Goal: Transaction & Acquisition: Obtain resource

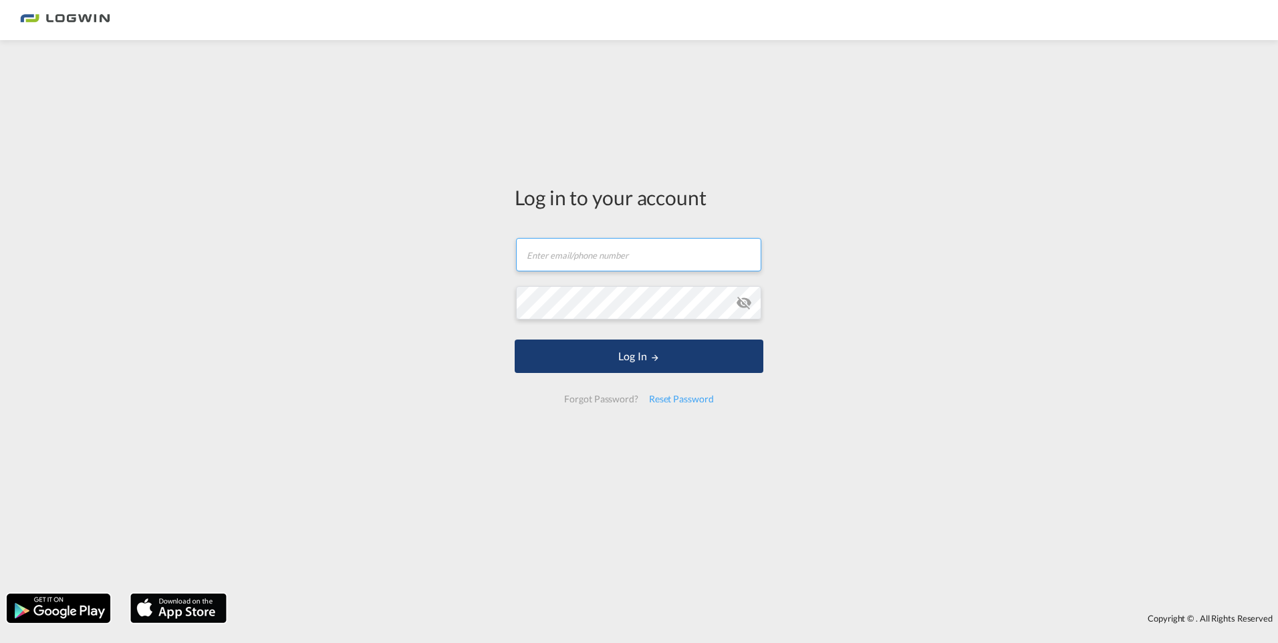
type input "[PERSON_NAME][EMAIL_ADDRESS][DOMAIN_NAME]"
click at [608, 344] on button "Log In" at bounding box center [639, 356] width 249 height 33
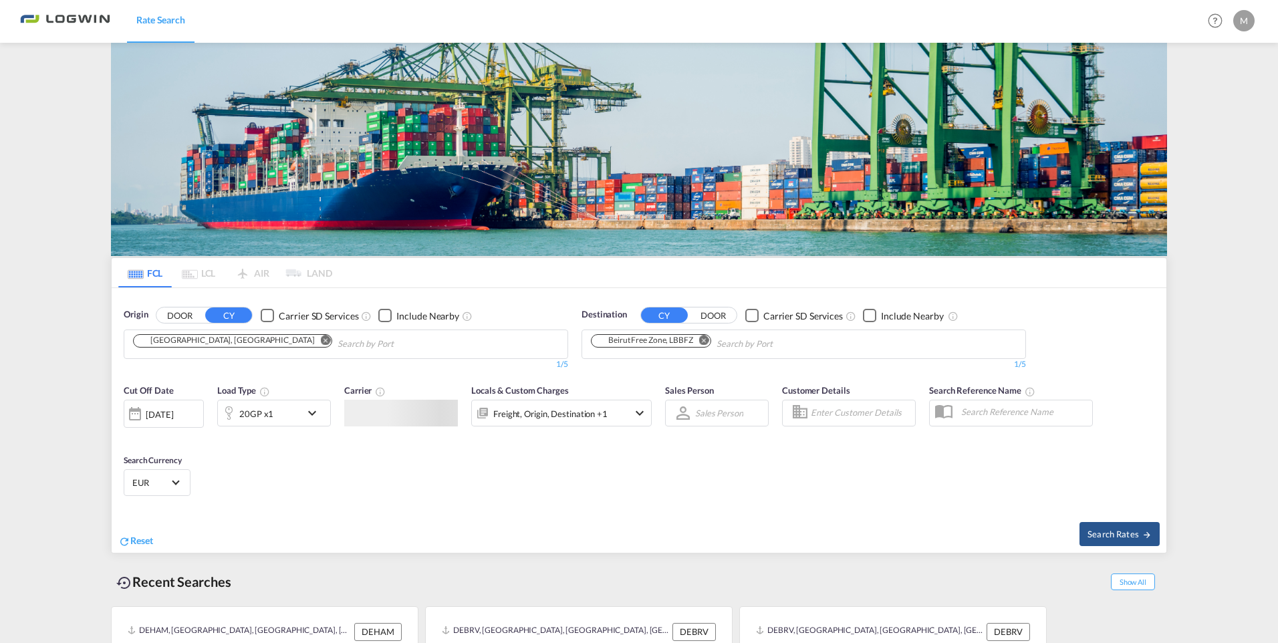
click at [338, 334] on input "Chips input." at bounding box center [401, 344] width 127 height 21
click at [321, 342] on md-icon "Remove" at bounding box center [326, 341] width 10 height 10
click at [253, 342] on body "Rate Search Rate Search Help Resources Product Release M My Profile Logout FCL …" at bounding box center [639, 321] width 1278 height 643
drag, startPoint x: 253, startPoint y: 342, endPoint x: 435, endPoint y: 348, distance: 182.0
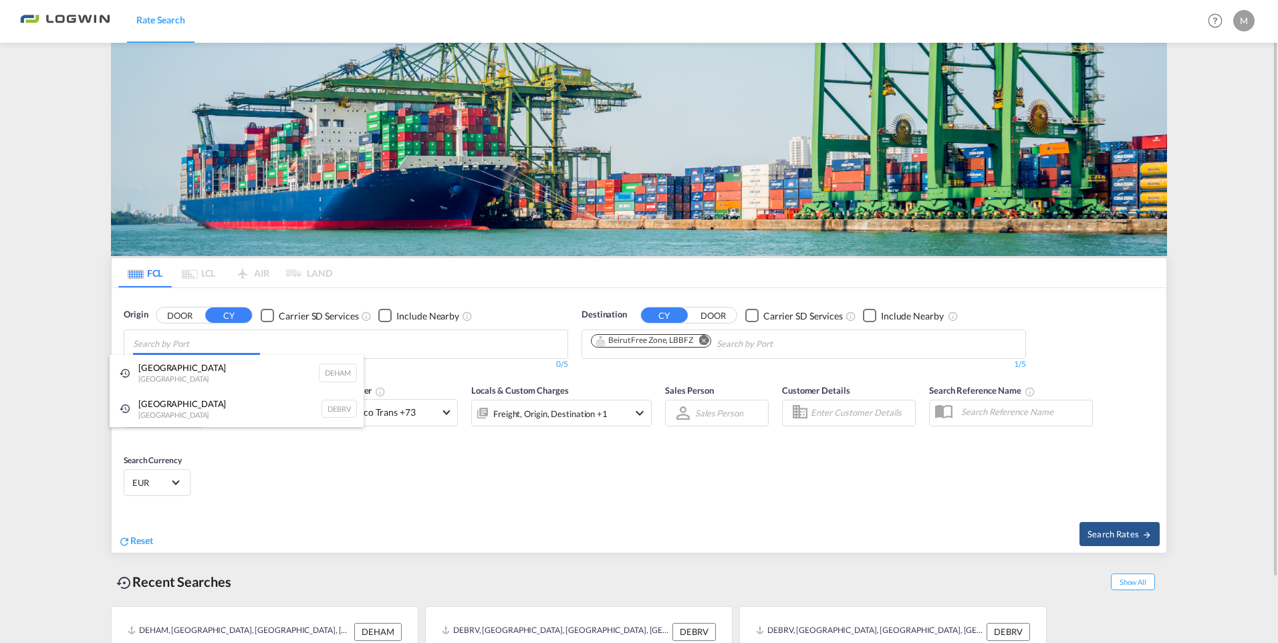
click at [448, 339] on body "Rate Search Rate Search Help Resources Product Release M My Profile Logout FCL …" at bounding box center [639, 321] width 1278 height 643
click at [191, 414] on div "[GEOGRAPHIC_DATA] [GEOGRAPHIC_DATA] DEBRV" at bounding box center [237, 409] width 254 height 36
click at [704, 341] on md-icon "Remove" at bounding box center [704, 341] width 10 height 10
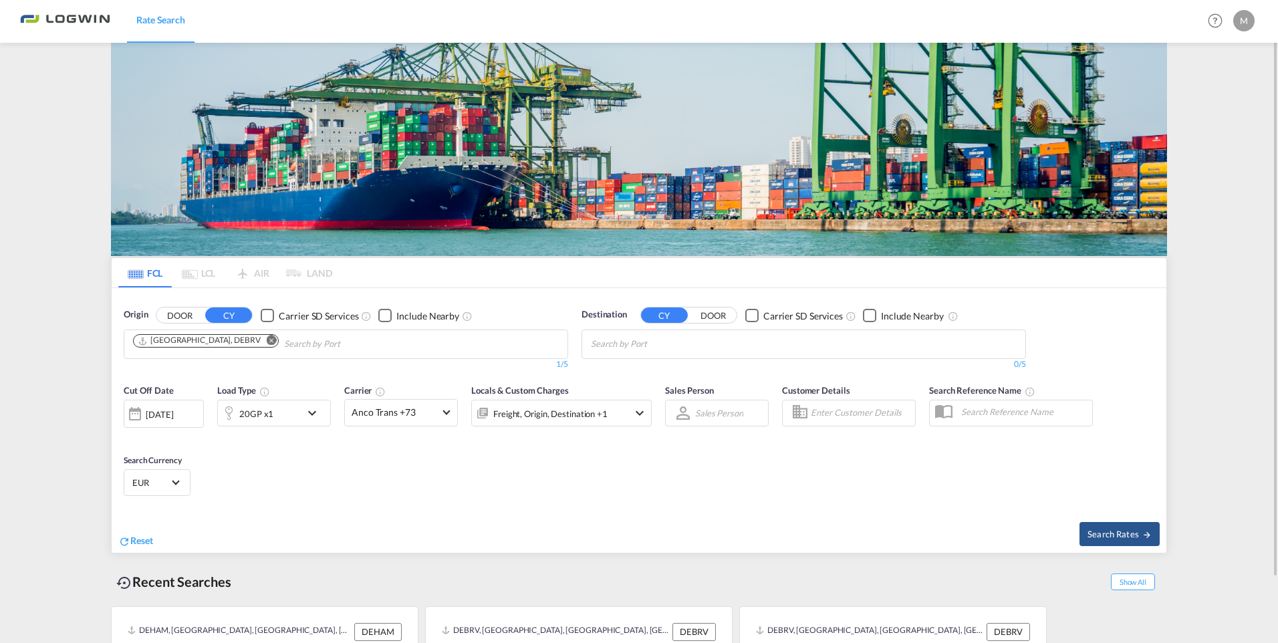
click at [702, 340] on body "Rate Search Rate Search Help Resources Product Release M My Profile Logout FCL …" at bounding box center [639, 321] width 1278 height 643
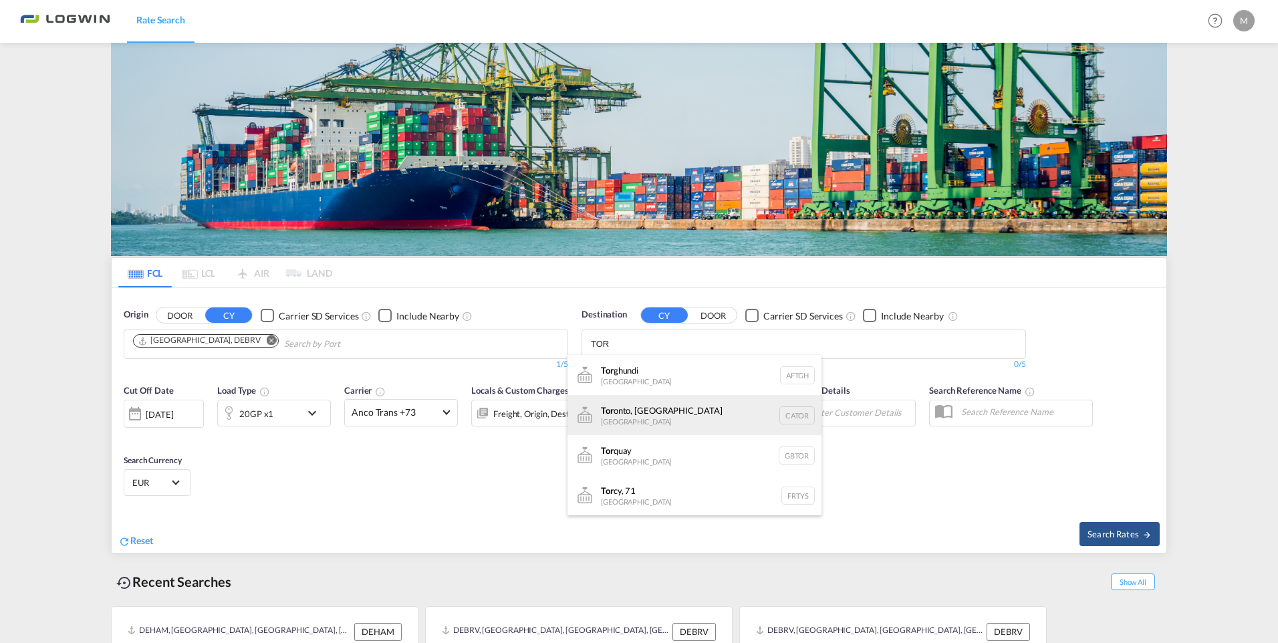
type input "TOR"
click at [748, 403] on div "Tor onto, ON [GEOGRAPHIC_DATA] CATOR" at bounding box center [695, 415] width 254 height 40
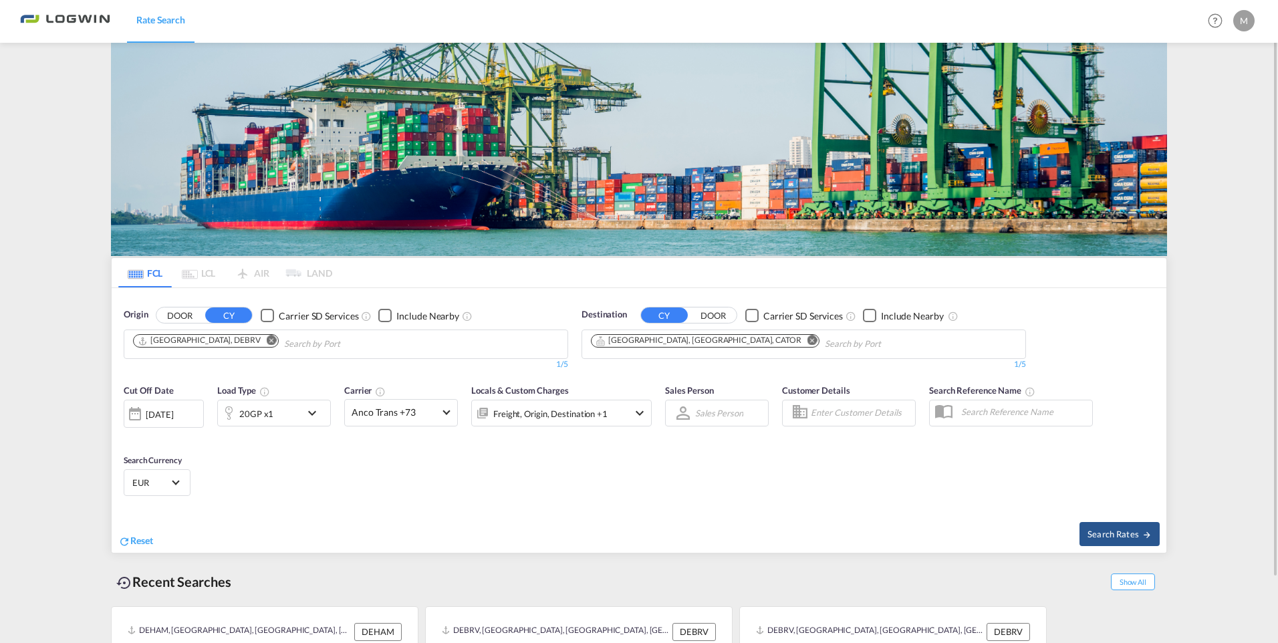
click at [308, 413] on md-icon "icon-chevron-down" at bounding box center [315, 413] width 23 height 16
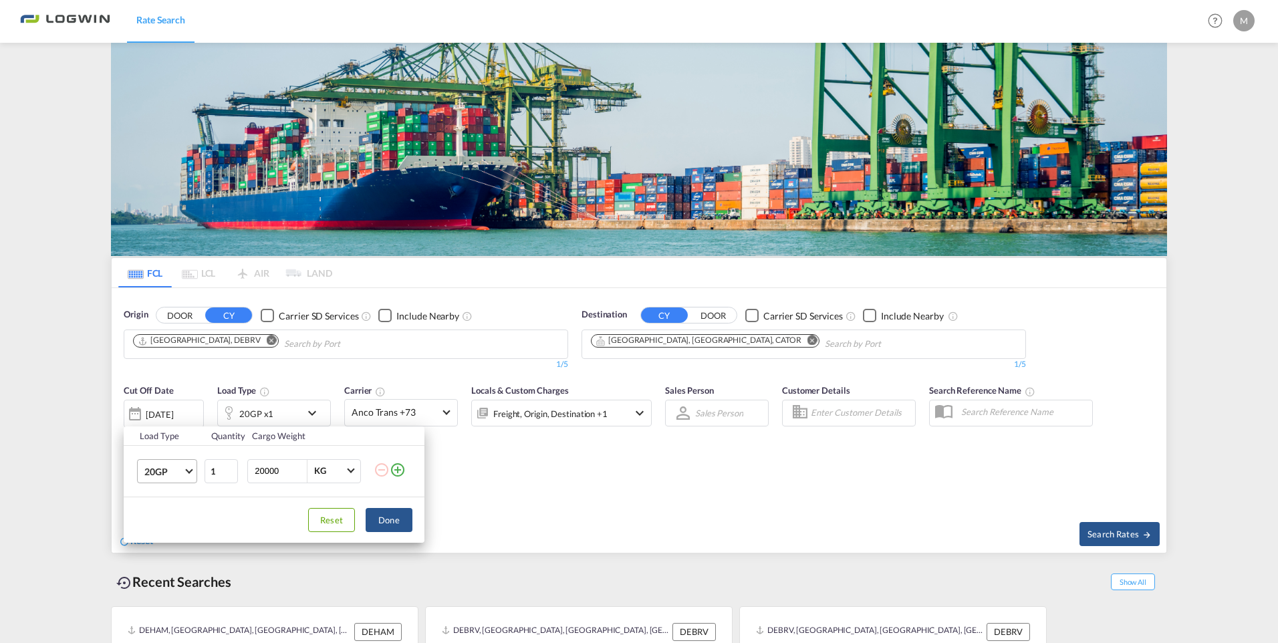
click at [176, 467] on span "20GP" at bounding box center [163, 471] width 39 height 13
click at [179, 537] on md-option "40HC" at bounding box center [179, 536] width 91 height 32
click at [386, 513] on button "Done" at bounding box center [389, 520] width 47 height 24
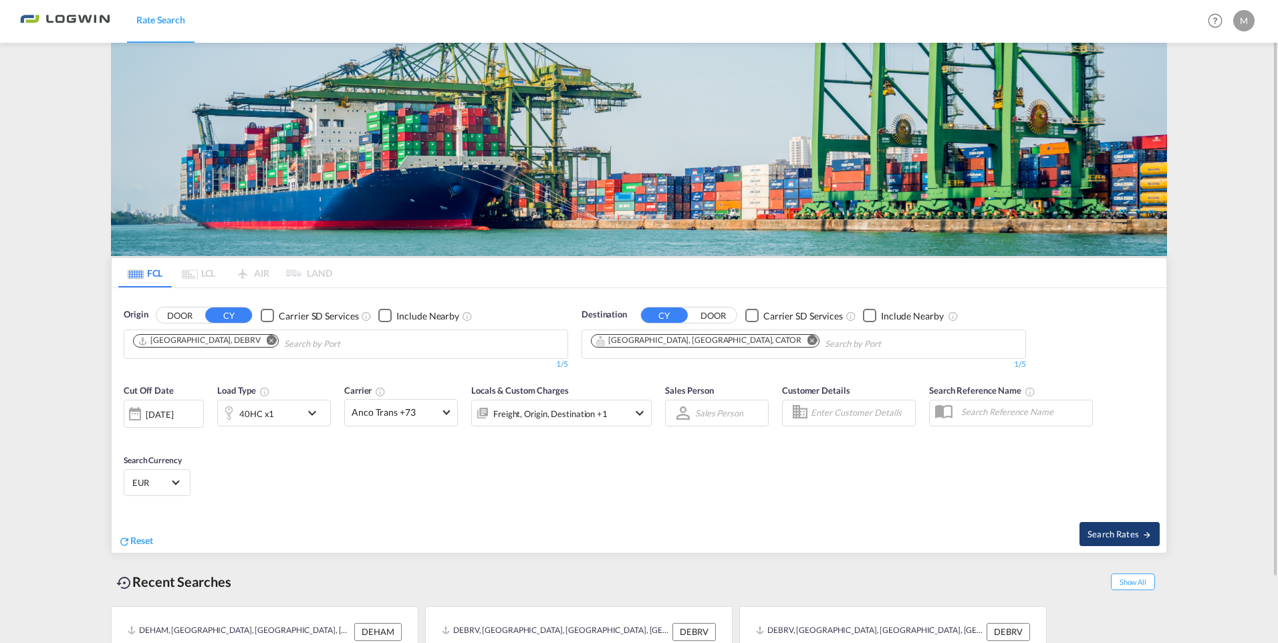
click at [1095, 529] on span "Search Rates" at bounding box center [1120, 534] width 64 height 11
type input "DEBRV to CATOR / [DATE]"
